Goal: Find specific page/section: Find specific page/section

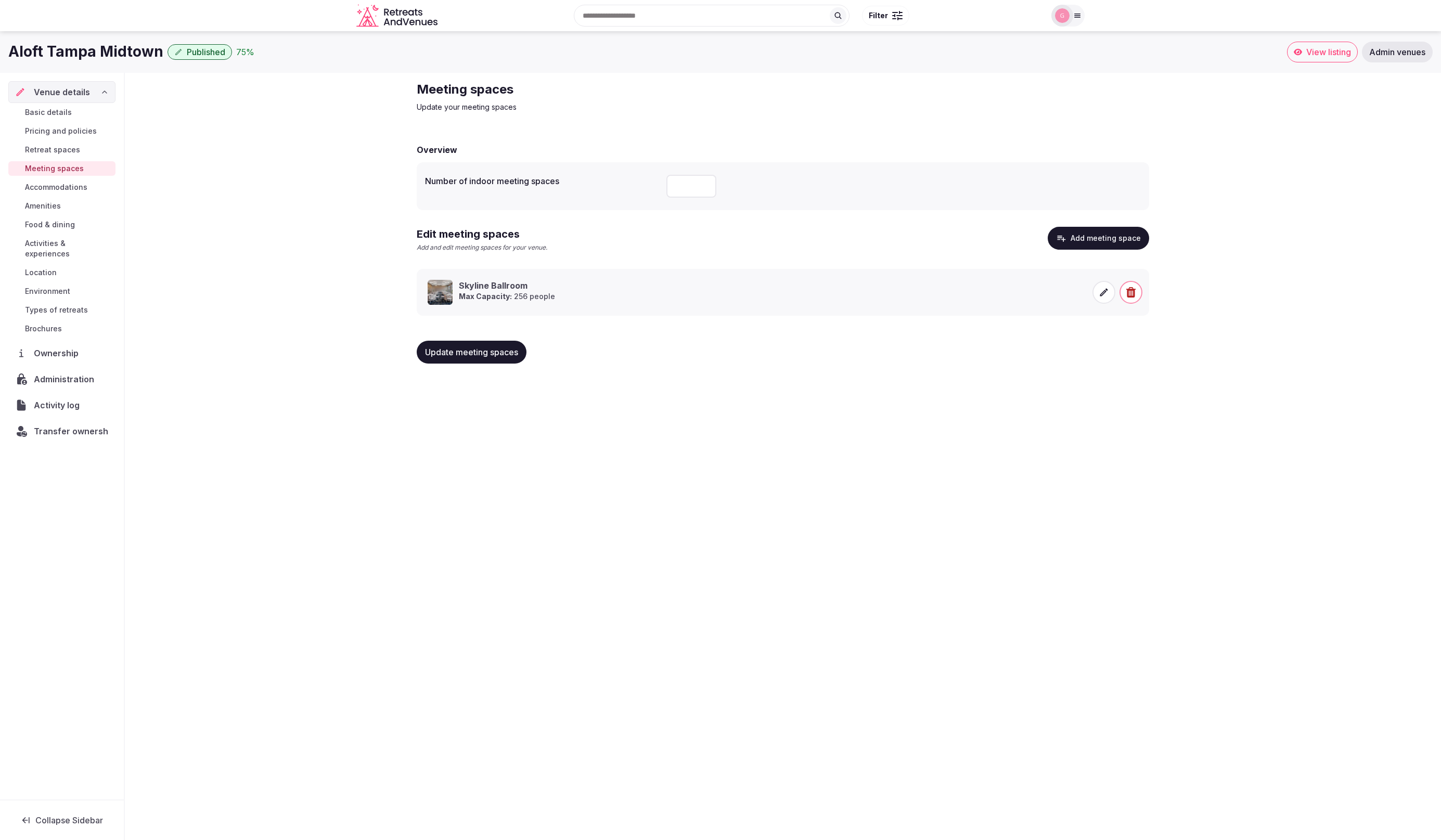
click at [1105, 295] on icon at bounding box center [1103, 292] width 10 height 10
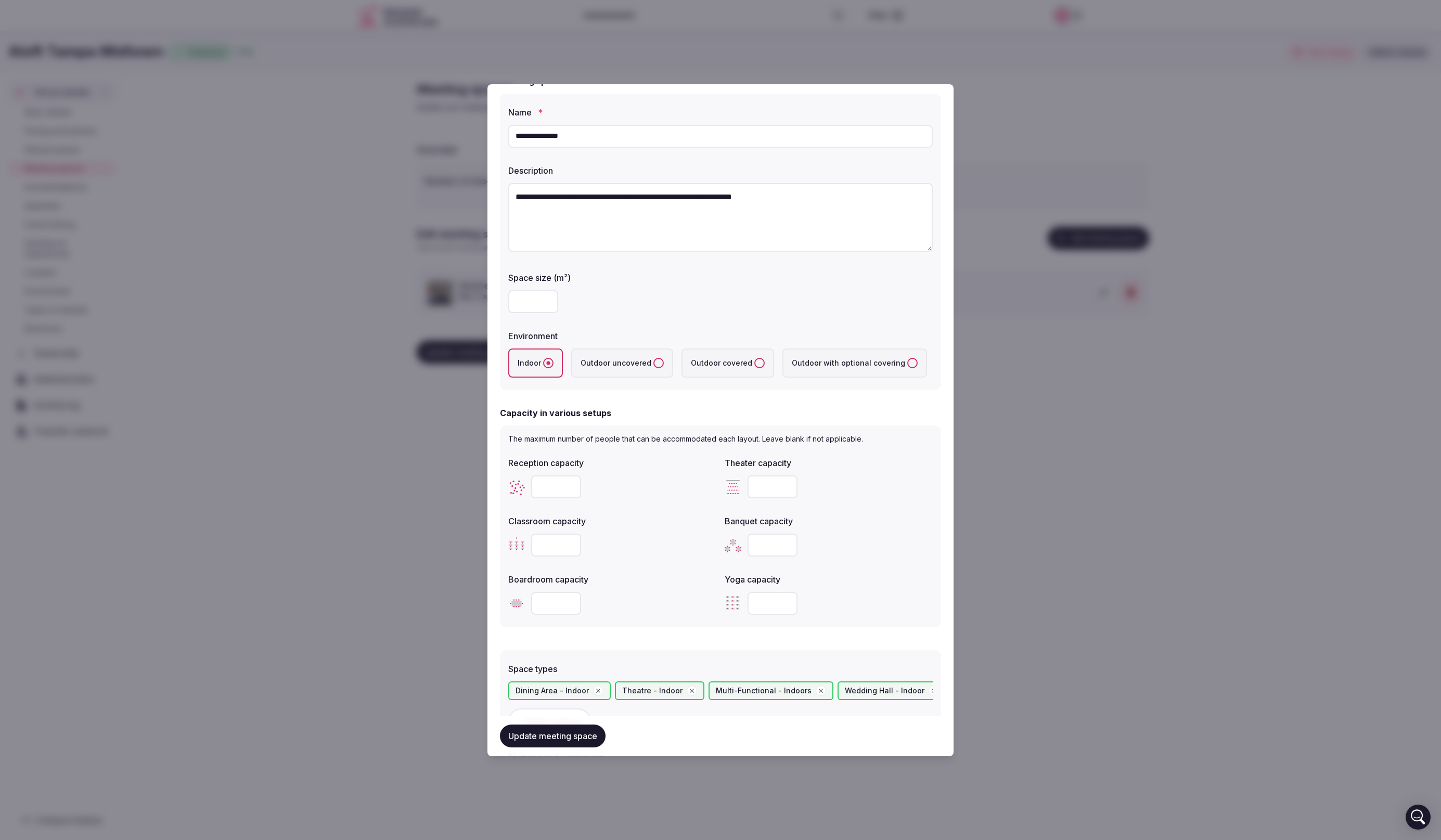
scroll to position [33, 0]
click at [1090, 458] on div at bounding box center [720, 420] width 1441 height 840
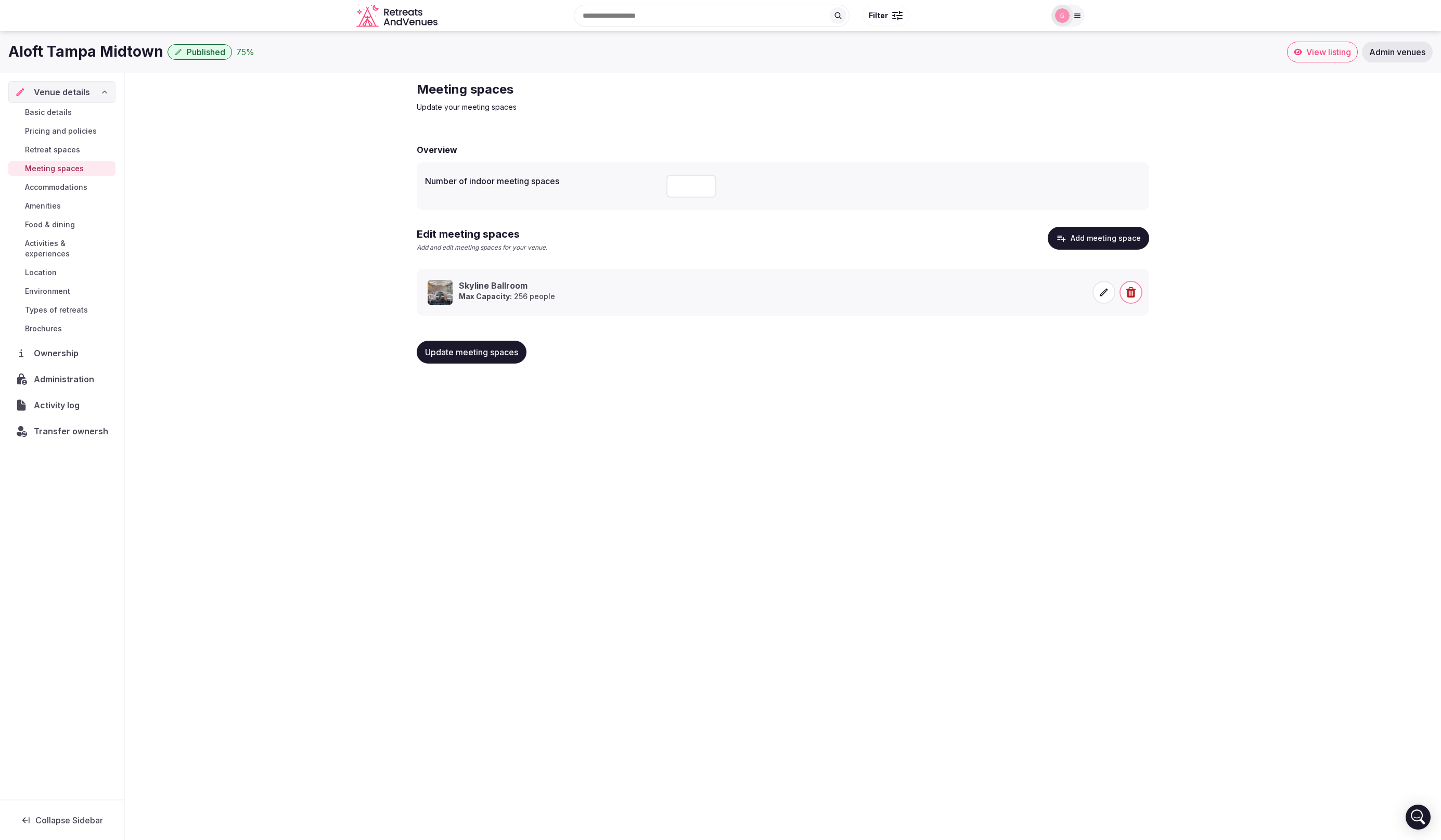
click at [1297, 54] on icon at bounding box center [1298, 52] width 8 height 8
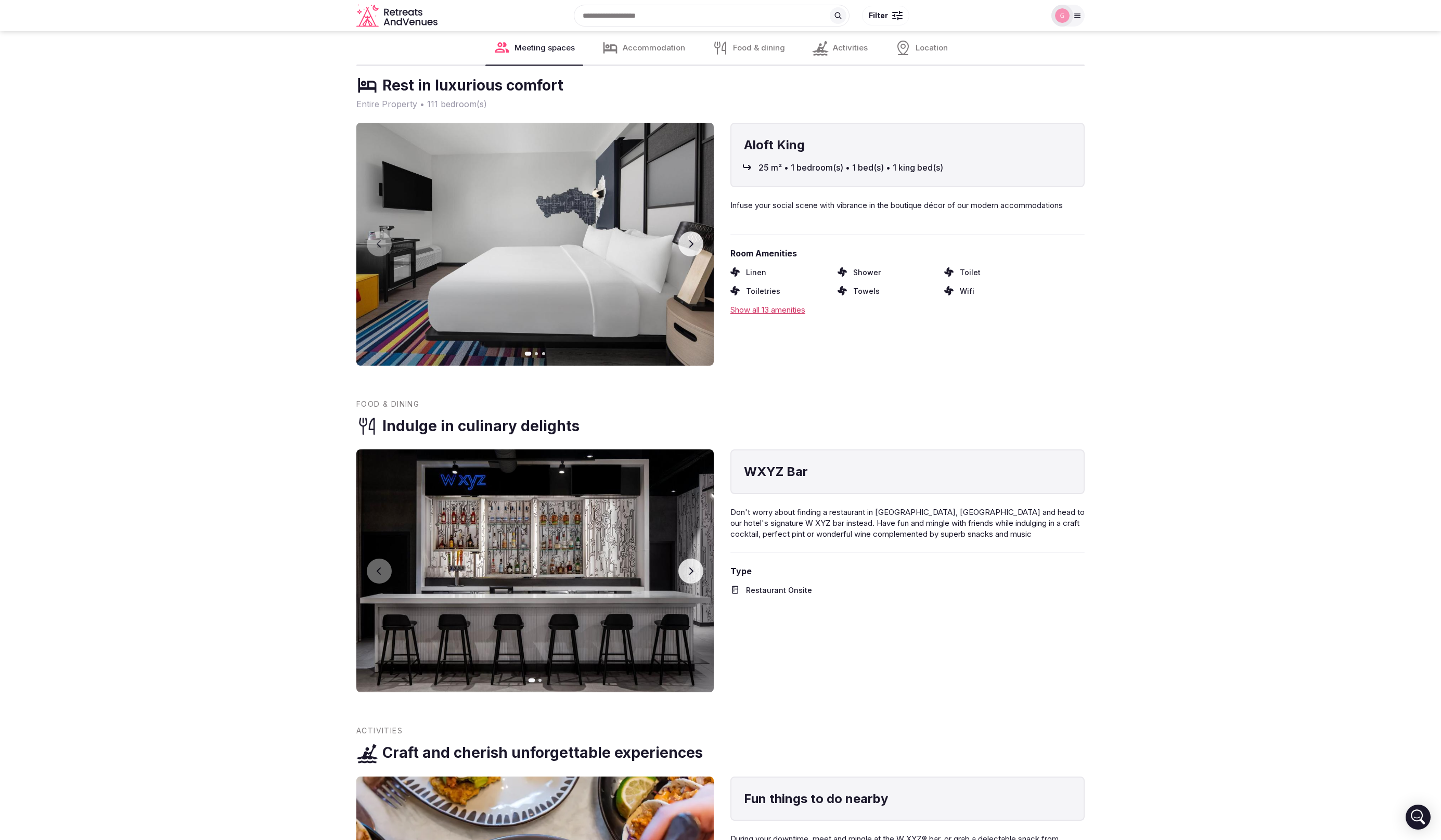
scroll to position [1049, 0]
